Goal: Transaction & Acquisition: Obtain resource

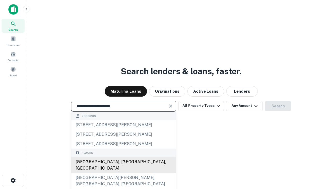
click at [123, 173] on div "[GEOGRAPHIC_DATA], [GEOGRAPHIC_DATA], [GEOGRAPHIC_DATA]" at bounding box center [123, 165] width 104 height 16
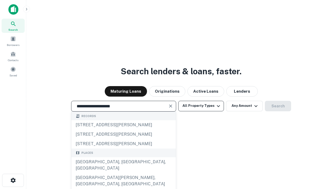
type input "**********"
click at [201, 106] on button "All Property Types" at bounding box center [201, 106] width 46 height 10
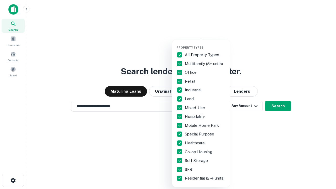
click at [205, 44] on button "button" at bounding box center [205, 44] width 58 height 0
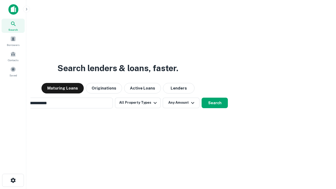
scroll to position [8, 0]
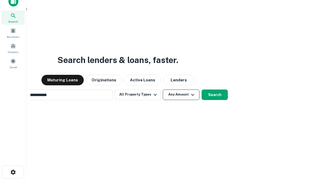
click at [163, 89] on button "Any Amount" at bounding box center [181, 94] width 37 height 10
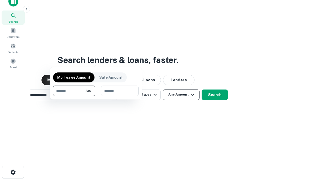
scroll to position [8, 0]
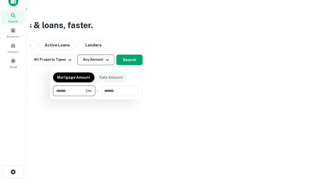
type input "*******"
click at [96, 96] on button "button" at bounding box center [96, 96] width 86 height 0
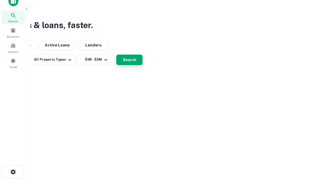
click at [142, 65] on button "Search" at bounding box center [129, 60] width 26 height 10
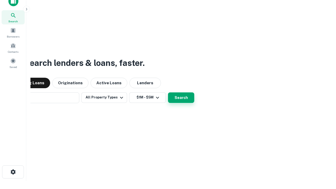
scroll to position [8, 0]
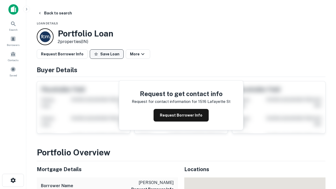
click at [107, 54] on button "Save Loan" at bounding box center [107, 53] width 34 height 9
